Goal: Information Seeking & Learning: Learn about a topic

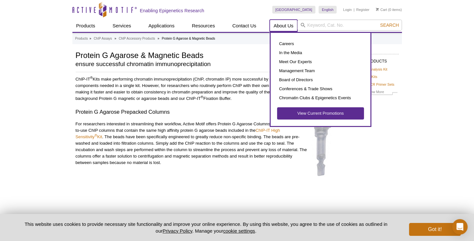
click at [286, 23] on link "About Us" at bounding box center [284, 26] width 28 height 12
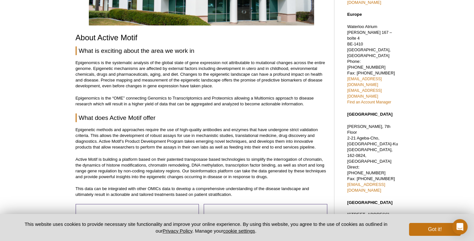
scroll to position [35, 0]
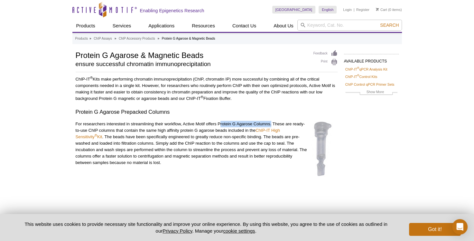
drag, startPoint x: 218, startPoint y: 123, endPoint x: 270, endPoint y: 124, distance: 52.8
click at [270, 124] on p "For researchers interested in streamlining their workflow, Active Motif offers …" at bounding box center [207, 143] width 262 height 45
